Goal: Transaction & Acquisition: Purchase product/service

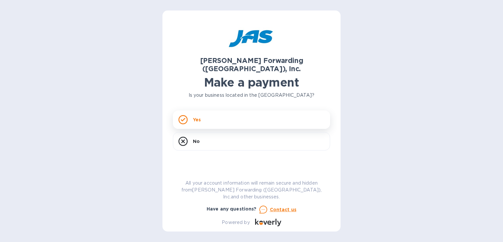
click at [224, 110] on div "Yes" at bounding box center [251, 119] width 157 height 18
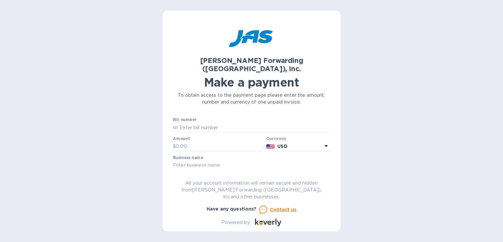
click at [196, 179] on input "text" at bounding box center [251, 184] width 157 height 10
click at [198, 179] on input "text" at bounding box center [251, 184] width 157 height 10
paste input "PASTECPUM"
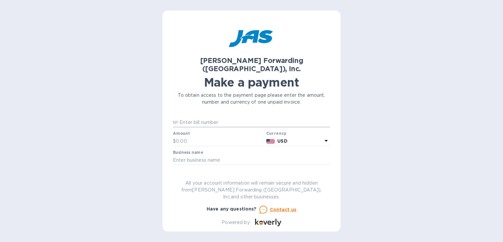
type input "PASTECPUM"
click at [198, 117] on input "text" at bounding box center [254, 122] width 152 height 10
type input "CLT503381905"
click at [210, 136] on input "text" at bounding box center [220, 141] width 88 height 10
click at [207, 136] on input "text" at bounding box center [220, 141] width 88 height 10
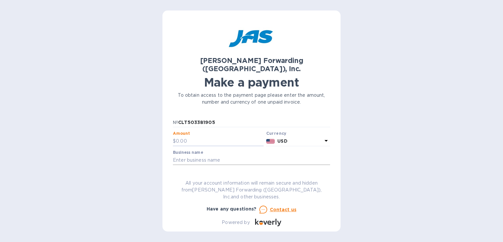
paste input "7,177.26"
type input "7,177.26"
click at [205, 155] on input "text" at bounding box center [251, 160] width 157 height 10
type input "Passerine Technologies, Inc."
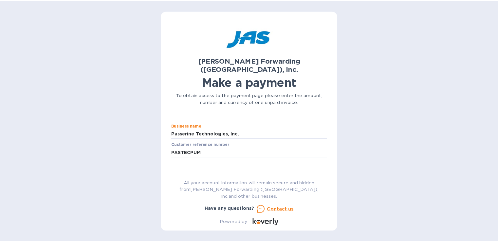
scroll to position [71, 0]
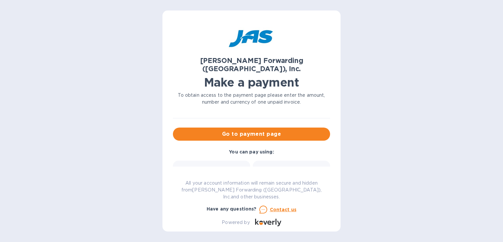
click at [273, 166] on div "Credit card and more..." at bounding box center [291, 178] width 69 height 25
click at [274, 130] on span "Go to payment page" at bounding box center [251, 134] width 147 height 8
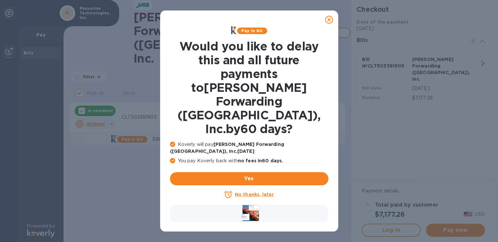
click at [259, 191] on u "No thanks, later" at bounding box center [254, 193] width 39 height 5
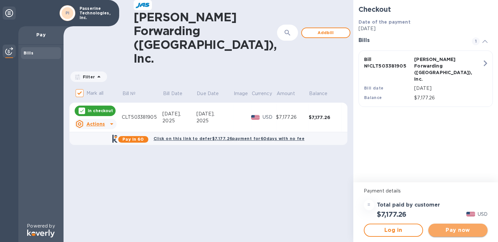
click at [463, 229] on span "Pay now" at bounding box center [457, 230] width 49 height 8
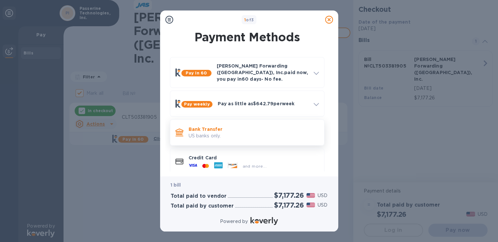
click at [240, 132] on p "US banks only." at bounding box center [254, 135] width 130 height 7
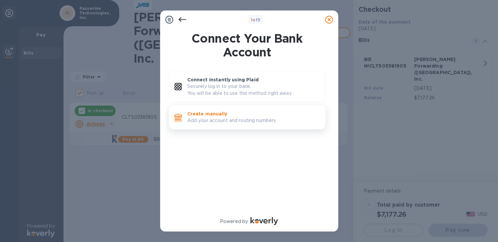
click at [223, 117] on p "Add your account and routing numbers." at bounding box center [253, 120] width 133 height 7
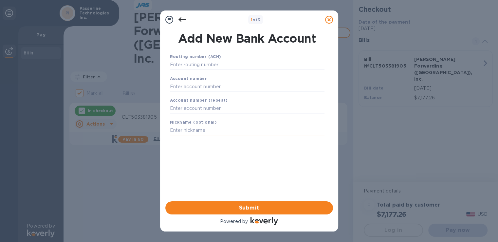
click at [217, 135] on input "text" at bounding box center [247, 130] width 154 height 10
click at [181, 21] on icon at bounding box center [182, 20] width 8 height 8
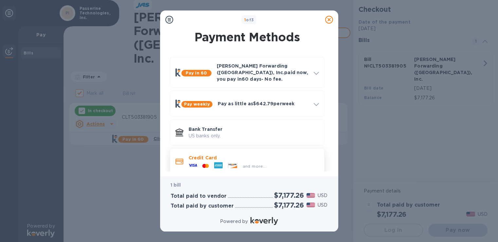
click at [216, 154] on p "Credit Card" at bounding box center [254, 157] width 130 height 7
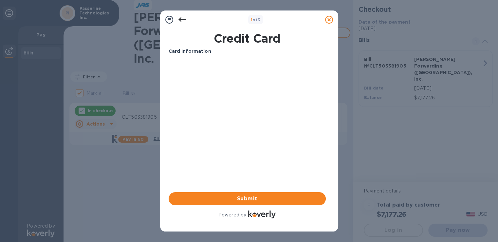
click at [190, 51] on b "Card Information" at bounding box center [190, 50] width 43 height 5
click at [253, 131] on div "Card Information Your browser does not support iframes Submit Powered by" at bounding box center [247, 133] width 157 height 171
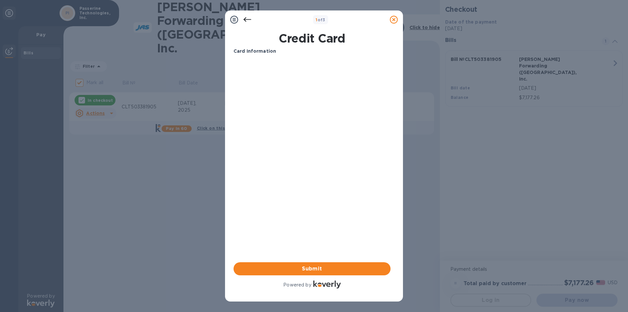
click at [248, 20] on icon at bounding box center [247, 20] width 8 height 8
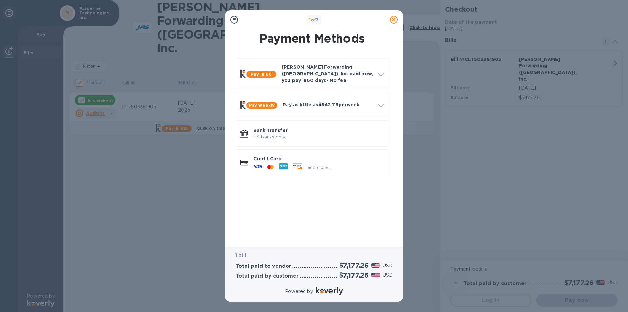
click at [307, 218] on div "Pay in 60 [PERSON_NAME] Forwarding ([GEOGRAPHIC_DATA]), Inc. paid now, you pay …" at bounding box center [312, 146] width 168 height 187
